Goal: Information Seeking & Learning: Check status

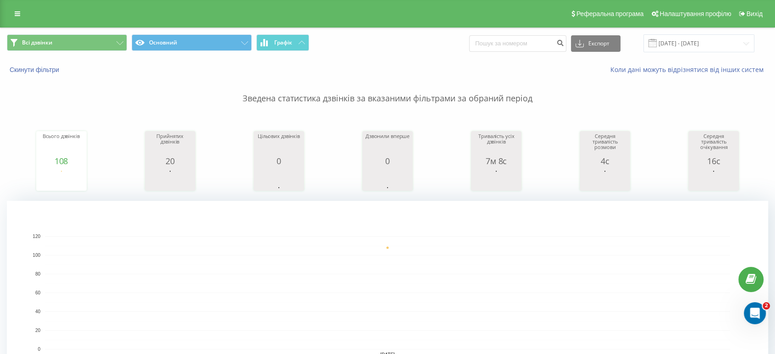
click at [513, 51] on div "Експорт .csv .xls .xlsx [DATE] - [DATE]" at bounding box center [611, 43] width 285 height 18
click at [513, 50] on input at bounding box center [517, 43] width 97 height 17
paste input "380663552138"
type input "380663552138"
click at [564, 39] on icon "submit" at bounding box center [560, 42] width 8 height 6
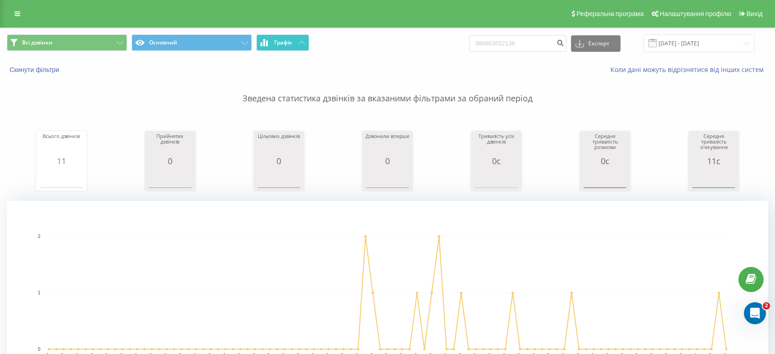
click at [282, 51] on span "Всі дзвінки Основний Графік" at bounding box center [194, 43] width 374 height 18
click at [284, 47] on button "Графік" at bounding box center [282, 42] width 53 height 17
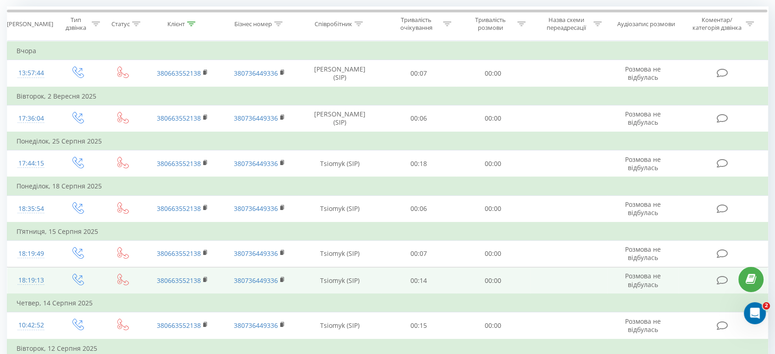
scroll to position [2, 0]
